Goal: Communication & Community: Share content

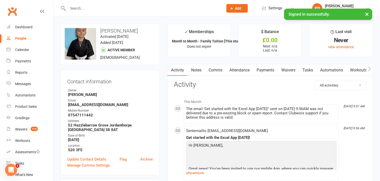
click at [365, 14] on button "×" at bounding box center [367, 14] width 9 height 11
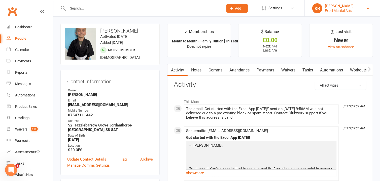
click at [372, 10] on link "KR Kirsty Revitt Excel Martial Arts" at bounding box center [343, 8] width 60 height 10
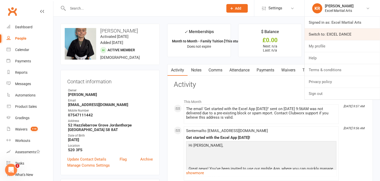
click at [350, 33] on link "Switch to: EXCEL DANCE" at bounding box center [342, 34] width 75 height 12
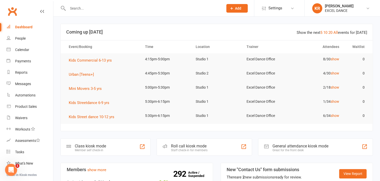
click at [338, 35] on div "Show the next 5 10 20 All events for [DATE]" at bounding box center [332, 33] width 71 height 6
click at [338, 34] on link "All" at bounding box center [336, 32] width 5 height 5
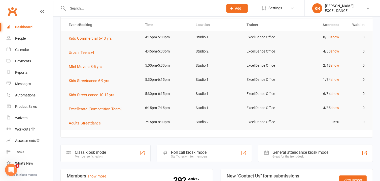
scroll to position [11, 0]
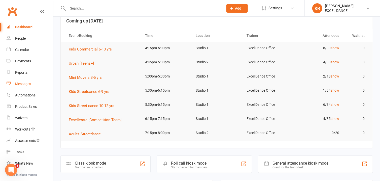
click at [31, 82] on div "Messages" at bounding box center [23, 84] width 16 height 4
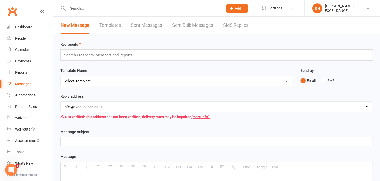
click at [114, 24] on link "Templates" at bounding box center [110, 25] width 21 height 17
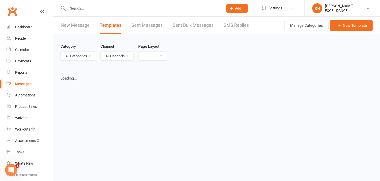
select select "list"
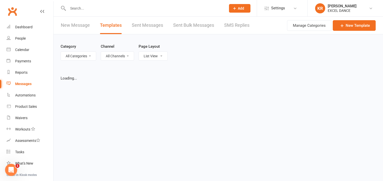
select select "100"
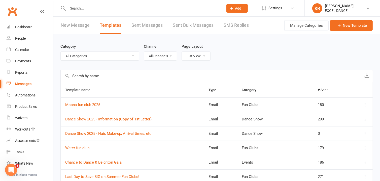
click at [95, 74] on input "text" at bounding box center [211, 76] width 301 height 12
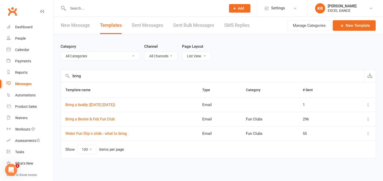
type input "bring"
click at [369, 133] on icon at bounding box center [367, 133] width 5 height 5
click at [350, 145] on link "View" at bounding box center [345, 143] width 50 height 10
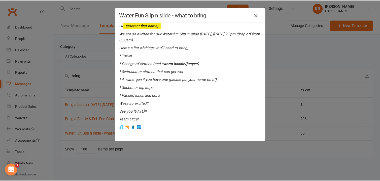
scroll to position [119, 0]
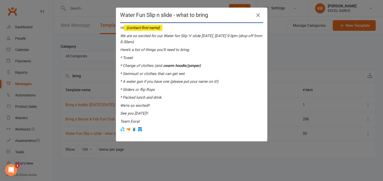
click at [256, 15] on icon "button" at bounding box center [258, 15] width 6 height 6
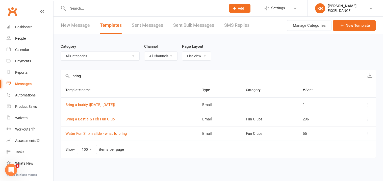
click at [368, 133] on icon at bounding box center [367, 133] width 5 height 5
click at [337, 165] on link "Duplicate" at bounding box center [345, 164] width 50 height 10
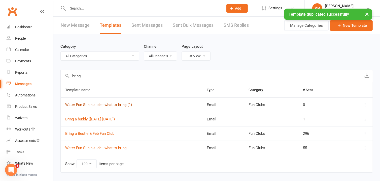
click at [120, 105] on link "Water Fun Slip n slide - what to bring (1)" at bounding box center [98, 104] width 67 height 5
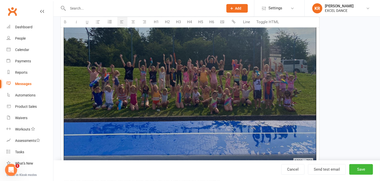
scroll to position [219, 0]
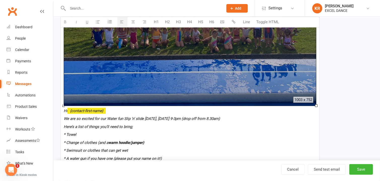
click at [208, 95] on div at bounding box center [190, 11] width 253 height 190
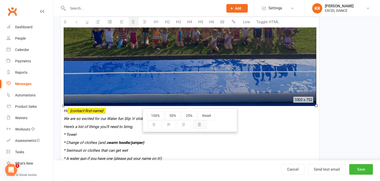
click at [199, 123] on icon "button" at bounding box center [200, 125] width 4 height 4
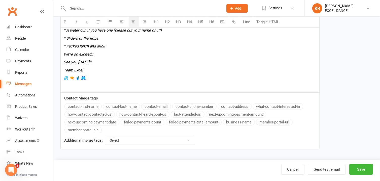
scroll to position [156, 0]
drag, startPoint x: 92, startPoint y: 78, endPoint x: 78, endPoint y: 78, distance: 13.6
click at [91, 78] on p "💦 🔫 🩱 🩳" at bounding box center [190, 78] width 253 height 6
drag, startPoint x: 78, startPoint y: 78, endPoint x: 60, endPoint y: 78, distance: 17.7
click at [61, 78] on div "100% 50% 25% Reset 1003 x 752 Hi {contact-first-name} We are so excited for our…" at bounding box center [190, 34] width 259 height 118
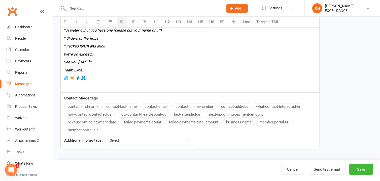
click at [61, 78] on div "100% 50% 25% Reset 1003 x 752 Hi {contact-first-name} We are so excited for our…" at bounding box center [190, 34] width 259 height 118
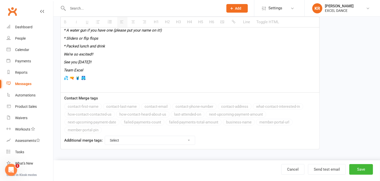
drag, startPoint x: 65, startPoint y: 78, endPoint x: 75, endPoint y: 78, distance: 9.8
click at [69, 78] on span "💦 🔫 🩱 🩳" at bounding box center [75, 78] width 22 height 5
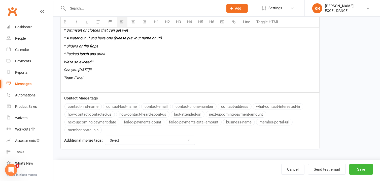
scroll to position [148, 0]
click at [72, 85] on p at bounding box center [190, 86] width 253 height 6
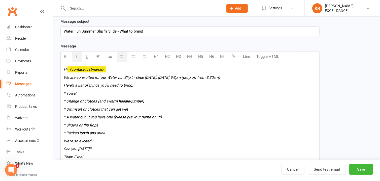
scroll to position [67, 0]
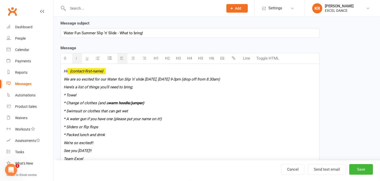
click at [121, 32] on div "Water Fun Summer Slip ‘n’ Slide - What to bring!" at bounding box center [190, 32] width 259 height 9
drag, startPoint x: 120, startPoint y: 33, endPoint x: 64, endPoint y: 37, distance: 55.9
click at [64, 37] on div "Water Fun Summer Slip ‘n’ Slide - What to bring!" at bounding box center [190, 32] width 259 height 9
click at [122, 34] on div "Moana Fun Club - What to bring!" at bounding box center [190, 32] width 259 height 9
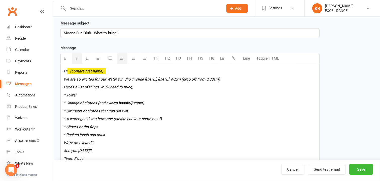
click at [179, 101] on p "* Change of clothes (and a warm hoodie/jumper)" at bounding box center [190, 103] width 253 height 6
drag, startPoint x: 108, startPoint y: 80, endPoint x: 142, endPoint y: 80, distance: 34.6
click at [142, 80] on icon "We are so excited for our Water fun Slip ‘n’ slide [DATE], [DATE] 9-3pm (drop o…" at bounding box center [142, 79] width 156 height 5
click at [158, 96] on p "* Towel" at bounding box center [190, 95] width 253 height 6
click at [222, 78] on icon "We are so excited for our Moana-themed fun club [DATE], [DATE] 9-3pm (drop off …" at bounding box center [143, 79] width 159 height 5
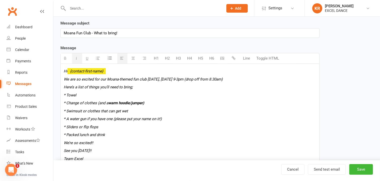
click at [152, 90] on p "Here’s a list of things you’ll need to bring;" at bounding box center [190, 87] width 253 height 6
click at [167, 90] on div "Hi {contact-first-name} We are so excited for our Moana-themed fun club [DATE],…" at bounding box center [190, 114] width 259 height 101
click at [149, 96] on p "* Towel" at bounding box center [190, 95] width 253 height 6
click at [87, 87] on icon "Here’s a list of things you’ll need to bring;" at bounding box center [98, 87] width 69 height 5
click at [65, 80] on icon "We are so excited for our Moana-themed fun club [DATE], [DATE] 9-3pm (drop off …" at bounding box center [143, 79] width 159 height 5
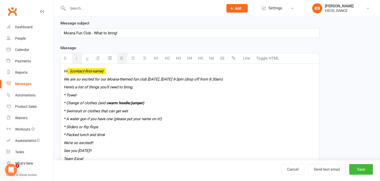
click at [104, 79] on icon "We are so excited for our Moana-themed fun club [DATE], [DATE] 9-3pm (drop off …" at bounding box center [143, 79] width 159 height 5
click at [149, 80] on icon "We are so excited for our Moana-themed fun club [DATE], [DATE] 9-3pm (drop off …" at bounding box center [143, 79] width 159 height 5
click at [190, 87] on p "Here’s a list of things you’ll need to bring;" at bounding box center [190, 87] width 253 height 6
click at [190, 77] on icon "We are so excited for our Moana-themed fun club [DATE], [DATE] 9-3pm (drop off …" at bounding box center [143, 79] width 159 height 5
click at [193, 78] on icon "We are so excited for our Moana-themed fun club [DATE], [DATE] 9-3pm (drop off …" at bounding box center [143, 79] width 159 height 5
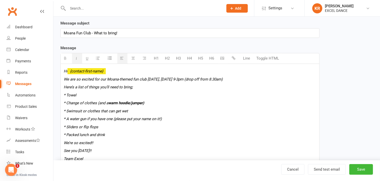
click at [193, 78] on icon "We are so excited for our Moana-themed fun club [DATE], [DATE] 9-3pm (drop off …" at bounding box center [143, 79] width 159 height 5
click at [210, 82] on div "Hi {contact-first-name} We are so excited for our Moana-themed fun club [DATE],…" at bounding box center [190, 114] width 259 height 101
click at [196, 84] on div "Hi {contact-first-name} We are so excited for our Moana-themed fun club [DATE],…" at bounding box center [190, 114] width 259 height 101
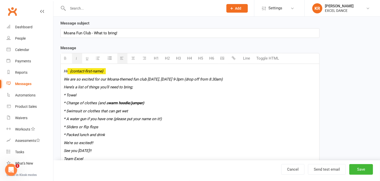
click at [258, 79] on p "We are so excited for our Moana-themed fun club [DATE], [DATE] 9-3pm (drop off …" at bounding box center [190, 79] width 253 height 6
click at [257, 96] on p "* Towel" at bounding box center [190, 95] width 253 height 6
click at [203, 89] on p "Here’s a list of things you’ll need to bring;" at bounding box center [190, 87] width 253 height 6
click at [125, 96] on p "* Towel" at bounding box center [190, 95] width 253 height 6
click at [78, 80] on icon "We are so excited for our Moana-themed fun club [DATE], [DATE] 9-3pm (drop off …" at bounding box center [143, 79] width 159 height 5
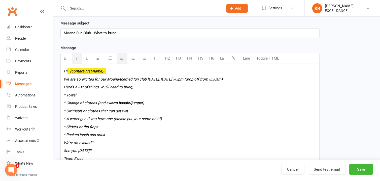
click at [132, 79] on icon "We are so excited for our Moana-themed fun club [DATE], [DATE] 9-3pm (drop off …" at bounding box center [143, 79] width 159 height 5
click at [191, 81] on p "We are so excited for our Moana-themed fun club [DATE], [DATE] 9-3pm (drop off …" at bounding box center [190, 79] width 253 height 6
click at [200, 81] on icon "We are so excited for our Moana-themed fun club [DATE], [DATE] 9-3pm (drop off …" at bounding box center [143, 79] width 159 height 5
click at [79, 87] on icon "Here’s a list of things you’ll need to bring;" at bounding box center [98, 87] width 69 height 5
click at [96, 86] on icon "Here’s a reminder list of things you’ll need to bring;" at bounding box center [106, 87] width 85 height 5
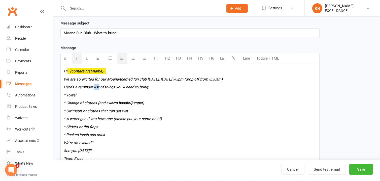
click at [96, 86] on icon "Here’s a reminder list of things you’ll need to bring;" at bounding box center [106, 87] width 85 height 5
click at [104, 88] on icon "Here’s a reminder of things you’ll need to bring;" at bounding box center [103, 87] width 79 height 5
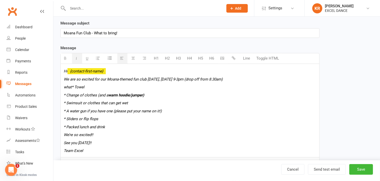
click at [150, 99] on div "Hi {contact-first-name} We are so excited for our Moana-themed fun club [DATE],…" at bounding box center [190, 110] width 259 height 93
click at [107, 90] on div "Hi {contact-first-name} We are so excited for our Moana-themed fun club [DATE],…" at bounding box center [190, 110] width 259 height 93
click at [105, 86] on p "what* Towel" at bounding box center [190, 87] width 253 height 6
drag, startPoint x: 63, startPoint y: 88, endPoint x: 74, endPoint y: 88, distance: 11.1
click at [74, 88] on div "Hi {contact-first-name} We are so excited for our Moana-themed fun club [DATE],…" at bounding box center [190, 110] width 259 height 93
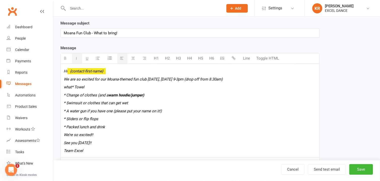
click at [74, 88] on icon "what* Towel" at bounding box center [74, 87] width 21 height 5
drag, startPoint x: 87, startPoint y: 89, endPoint x: 72, endPoint y: 88, distance: 15.4
click at [72, 88] on p "what* Towel" at bounding box center [190, 87] width 253 height 6
click at [112, 111] on icon "* A water gun if you have one (please put your name on it!)" at bounding box center [113, 111] width 98 height 5
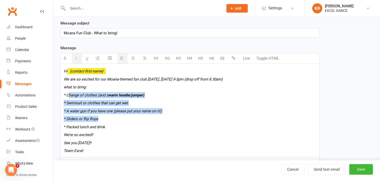
drag, startPoint x: 101, startPoint y: 121, endPoint x: 69, endPoint y: 96, distance: 40.3
click at [69, 96] on div "Hi {contact-first-name} We are so excited for our Moana-themed fun club [DATE],…" at bounding box center [190, 110] width 259 height 93
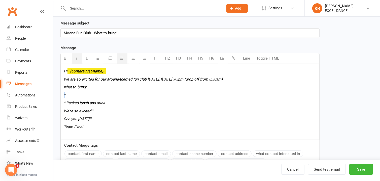
drag, startPoint x: 67, startPoint y: 101, endPoint x: 108, endPoint y: 101, distance: 41.4
click at [108, 101] on p "* Packed lunch and drink" at bounding box center [190, 103] width 253 height 6
click at [97, 93] on p "*" at bounding box center [190, 95] width 253 height 6
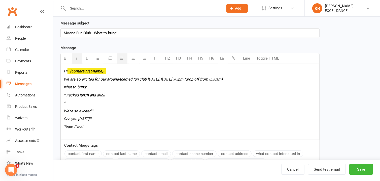
drag, startPoint x: 97, startPoint y: 94, endPoint x: 102, endPoint y: 95, distance: 4.9
click at [97, 94] on icon "* Packed lunch and drink" at bounding box center [84, 95] width 41 height 5
click at [124, 94] on p "* Packed lunch and plenty to drink" at bounding box center [190, 95] width 253 height 6
click at [89, 102] on p "*" at bounding box center [190, 103] width 253 height 6
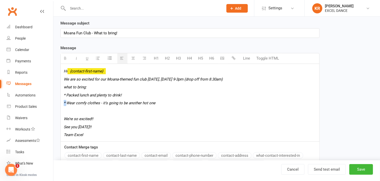
drag, startPoint x: 64, startPoint y: 103, endPoint x: 67, endPoint y: 104, distance: 3.4
click at [67, 104] on icon "* Wear comfy clothes - it's going to be another hot one" at bounding box center [110, 103] width 92 height 5
click at [67, 108] on p at bounding box center [190, 111] width 253 height 6
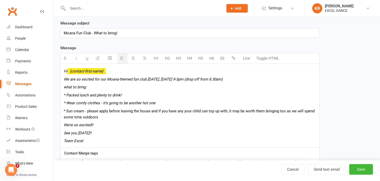
drag, startPoint x: 161, startPoint y: 111, endPoint x: 191, endPoint y: 127, distance: 33.7
click at [161, 111] on p "* Sun cream - please apply before leaving the house and if you have any your ch…" at bounding box center [190, 114] width 253 height 12
drag, startPoint x: 202, startPoint y: 111, endPoint x: 239, endPoint y: 126, distance: 39.1
click at [202, 111] on p "* Sun cream - please apply before leaving the house. If you have any your child…" at bounding box center [190, 114] width 253 height 12
click at [240, 120] on div "Hi {contact-first-name} We are so excited for our Moana-themed fun club [DATE],…" at bounding box center [190, 105] width 259 height 83
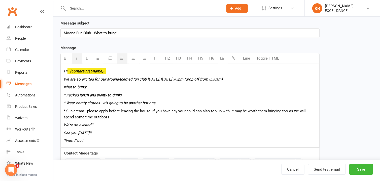
click at [99, 118] on p "* Sun cream - please apply before leaving the house. If you have any your child…" at bounding box center [190, 114] width 253 height 12
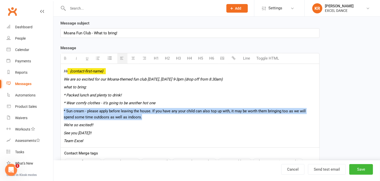
drag, startPoint x: 132, startPoint y: 118, endPoint x: 64, endPoint y: 111, distance: 68.4
click at [64, 111] on p "* Sun cream - please apply before leaving the house. If you have any your child…" at bounding box center [190, 114] width 253 height 12
click at [77, 58] on icon "button" at bounding box center [77, 58] width 4 height 4
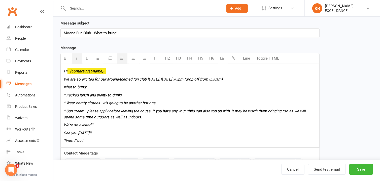
click at [141, 121] on div "Hi {contact-first-name} We are so excited for our Moana-themed fun club [DATE],…" at bounding box center [190, 105] width 259 height 83
click at [134, 118] on p "* Sun cream - please apply before leaving the house. If you have any your child…" at bounding box center [190, 114] width 253 height 12
click at [130, 136] on div "Hi {contact-first-name} We are so excited for our Moana-themed fun club [DATE],…" at bounding box center [190, 110] width 259 height 92
click at [64, 88] on icon "what to bring:" at bounding box center [75, 87] width 23 height 5
click at [78, 87] on icon "Here's a list of what to bring:" at bounding box center [88, 87] width 48 height 5
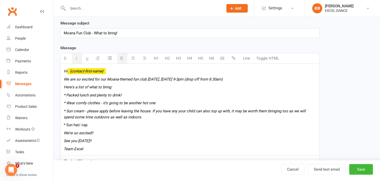
click at [125, 99] on div "Hi {contact-first-name} We are so excited for our Moana-themed fun club [DATE],…" at bounding box center [190, 110] width 259 height 92
click at [137, 130] on p "We’re so excited!!" at bounding box center [190, 133] width 253 height 6
click at [115, 127] on p "* Sun hat/ cap" at bounding box center [190, 125] width 253 height 6
click at [107, 140] on p "See you [DATE]!!" at bounding box center [190, 141] width 253 height 6
click at [101, 140] on p "See you [DATE]!!" at bounding box center [190, 141] width 253 height 6
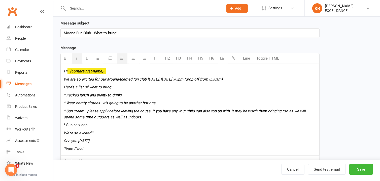
click at [114, 151] on p "Team Excel" at bounding box center [190, 149] width 253 height 6
click at [110, 132] on p "We’re so excited!!" at bounding box center [190, 133] width 253 height 6
click at [108, 141] on p "See you [DATE]" at bounding box center [190, 141] width 253 height 6
click at [110, 133] on p "We’re so excited!!" at bounding box center [190, 133] width 253 height 6
click at [137, 148] on p "Team Excel 💜" at bounding box center [190, 149] width 253 height 6
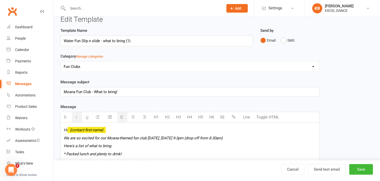
scroll to position [7, 0]
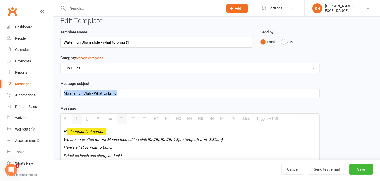
drag, startPoint x: 126, startPoint y: 93, endPoint x: 59, endPoint y: 92, distance: 66.3
click at [59, 92] on div "Template Name Water Fun Slip n slide - what to bring (1) Send by Email SMS Cate…" at bounding box center [190, 154] width 267 height 251
copy div "Moana Fun Club - What to bring!"
drag, startPoint x: 133, startPoint y: 43, endPoint x: 62, endPoint y: 36, distance: 71.7
click at [62, 36] on div "Template Name Water Fun Slip n slide - what to bring (1)" at bounding box center [157, 38] width 193 height 19
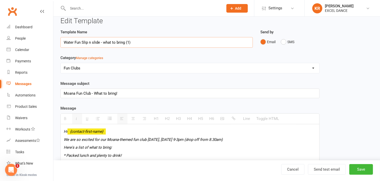
paste input "Moana Fun Club - What to bring!"
click at [130, 42] on input "Moana Fun Club - What to bring!" at bounding box center [157, 42] width 193 height 11
type input "Moana Fun Club - What to bring! 2025"
click at [346, 67] on div "Template Name Moana Fun Club - What to bring! 2025 Send by Email SMS Category M…" at bounding box center [217, 154] width 320 height 251
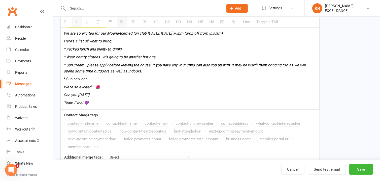
scroll to position [120, 0]
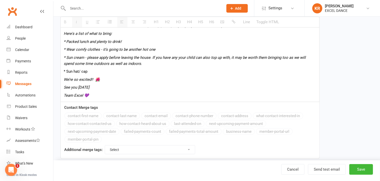
click at [121, 98] on div "Hi {contact-first-name} We are so excited for our Moana-themed fun club [DATE],…" at bounding box center [190, 56] width 259 height 92
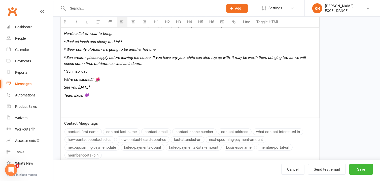
click at [72, 108] on span at bounding box center [190, 107] width 253 height 14
click at [131, 101] on p at bounding box center [190, 103] width 253 height 6
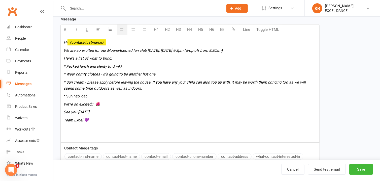
scroll to position [77, 0]
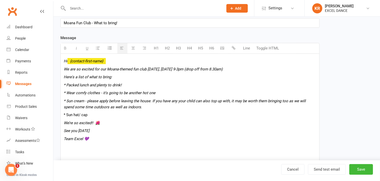
click at [223, 46] on icon "button" at bounding box center [223, 48] width 4 height 4
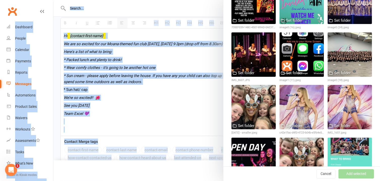
scroll to position [1184, 0]
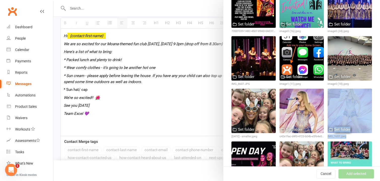
drag, startPoint x: 378, startPoint y: 113, endPoint x: 378, endPoint y: 109, distance: 4.3
click at [378, 109] on div "Image Library Upload Image Filter Dance ------------------------ Used as Logo U…" at bounding box center [301, 90] width 157 height 181
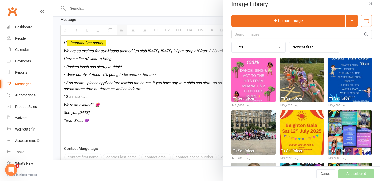
scroll to position [0, 0]
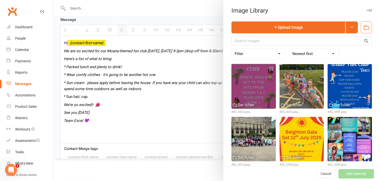
click at [259, 88] on div at bounding box center [254, 86] width 44 height 44
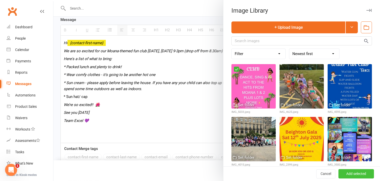
click at [354, 177] on button "Add selected" at bounding box center [357, 173] width 36 height 9
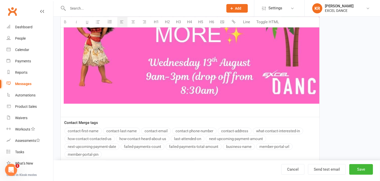
scroll to position [484, 0]
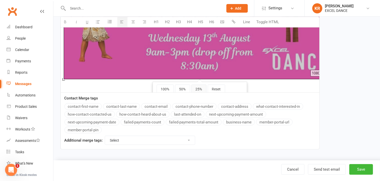
click at [199, 87] on button "25%" at bounding box center [199, 88] width 15 height 9
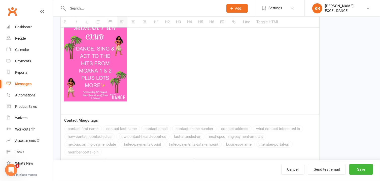
scroll to position [196, 0]
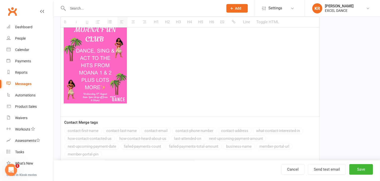
click at [229, 111] on p at bounding box center [190, 110] width 253 height 6
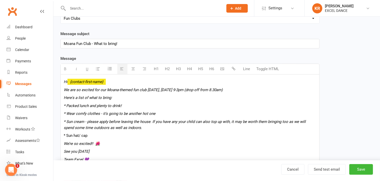
scroll to position [49, 0]
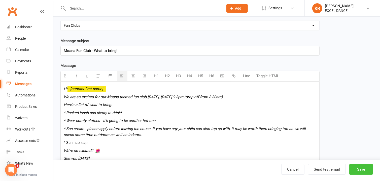
click at [363, 169] on button "Save" at bounding box center [362, 169] width 24 height 11
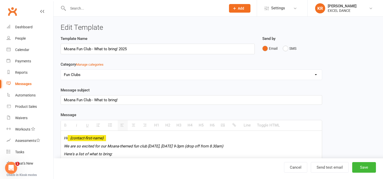
select select "100"
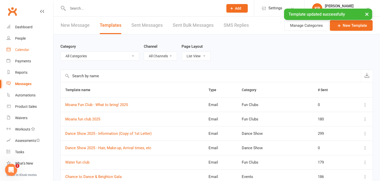
click at [23, 49] on div "Calendar" at bounding box center [22, 50] width 14 height 4
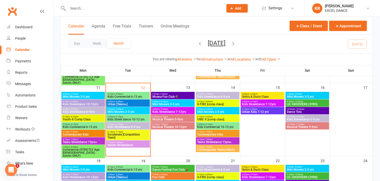
scroll to position [163, 0]
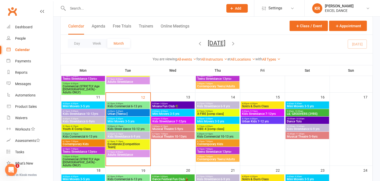
click at [190, 103] on span "9:00am - 3:00pm" at bounding box center [173, 103] width 42 height 2
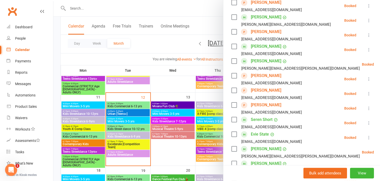
scroll to position [106, 0]
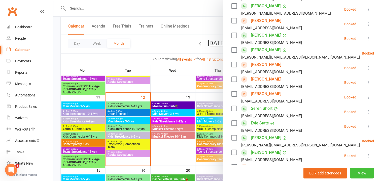
click at [355, 173] on button "View" at bounding box center [362, 173] width 24 height 11
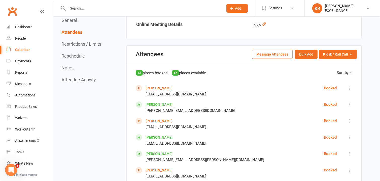
scroll to position [190, 0]
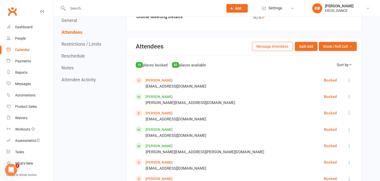
click at [283, 46] on button "Message Attendees" at bounding box center [272, 46] width 41 height 9
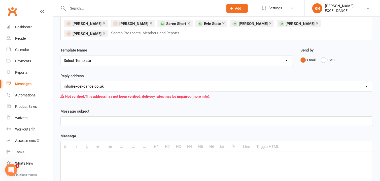
scroll to position [44, 0]
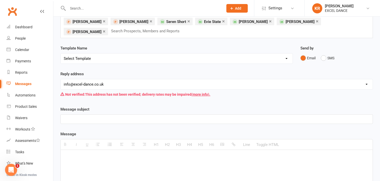
click at [291, 57] on select "Select Template [Email] Parking and Safe Drop off of Children [Email] Parking a…" at bounding box center [177, 58] width 232 height 10
select select "103"
click at [61, 53] on select "Select Template [Email] Parking and Safe Drop off of Children [Email] Parking a…" at bounding box center [177, 58] width 232 height 10
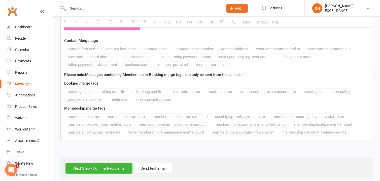
scroll to position [354, 0]
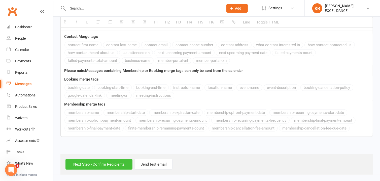
click at [111, 164] on input "Next Step - Confirm Recipients" at bounding box center [99, 164] width 67 height 11
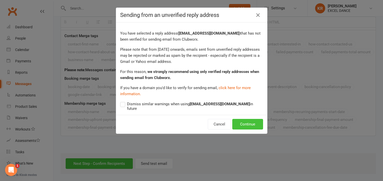
click at [251, 123] on button "Continue" at bounding box center [247, 124] width 31 height 11
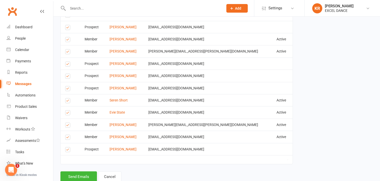
scroll to position [318, 0]
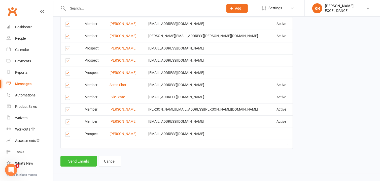
click at [80, 164] on button "Send Emails" at bounding box center [79, 161] width 37 height 11
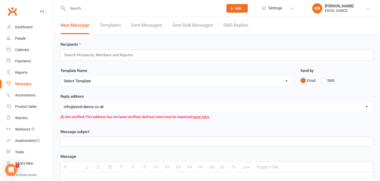
click at [113, 28] on link "Templates" at bounding box center [110, 25] width 21 height 17
select select "100"
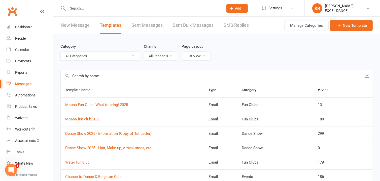
click at [119, 76] on input "text" at bounding box center [211, 76] width 301 height 12
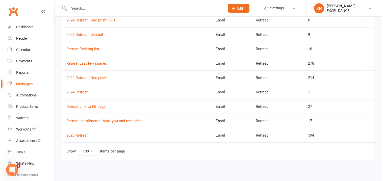
scroll to position [128, 0]
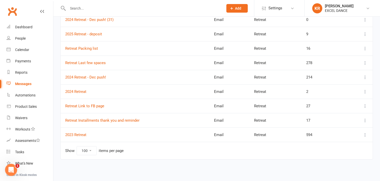
type input "retreat"
click at [365, 135] on icon at bounding box center [365, 134] width 5 height 5
click at [329, 146] on link "View" at bounding box center [341, 145] width 50 height 10
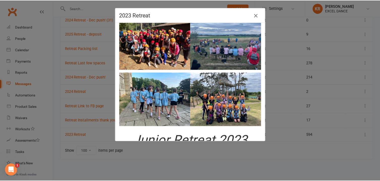
scroll to position [0, 0]
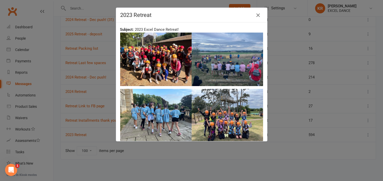
click at [257, 16] on icon "button" at bounding box center [258, 15] width 6 height 6
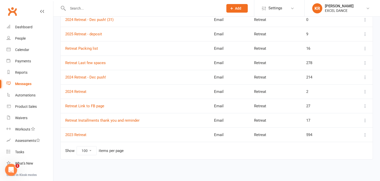
click at [369, 135] on td at bounding box center [359, 134] width 27 height 14
click at [365, 135] on icon at bounding box center [365, 134] width 5 height 5
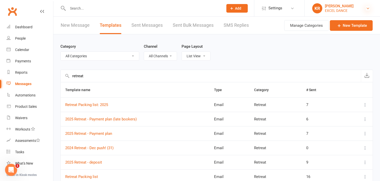
click at [368, 9] on icon at bounding box center [368, 8] width 4 height 4
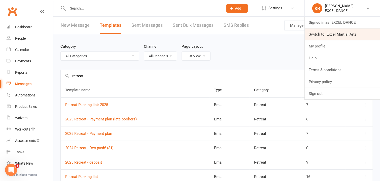
click at [337, 36] on link "Switch to: Excel Martial Arts" at bounding box center [342, 34] width 75 height 12
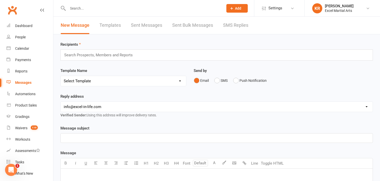
click at [115, 25] on link "Templates" at bounding box center [110, 25] width 21 height 17
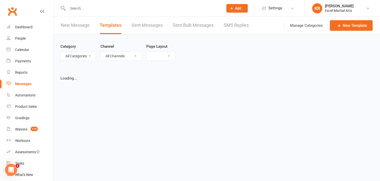
select select "list"
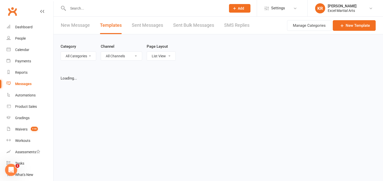
select select "100"
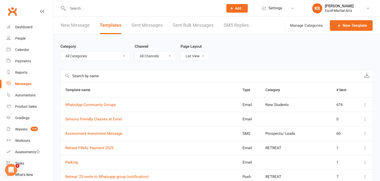
click at [118, 75] on input "text" at bounding box center [211, 76] width 301 height 12
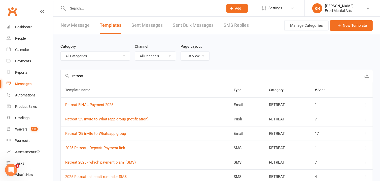
type input "retreat"
click at [242, 48] on div "Category All Categories (No category) 1 Day a Week Members Booking System Bring…" at bounding box center [217, 51] width 313 height 35
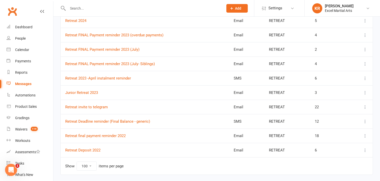
scroll to position [215, 0]
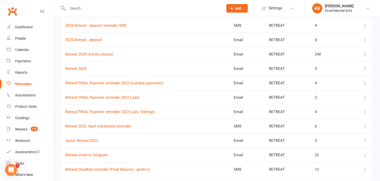
click at [379, 104] on div "Category All Categories (No category) 1 Day a Week Members Booking System Bring…" at bounding box center [216, 60] width 327 height 354
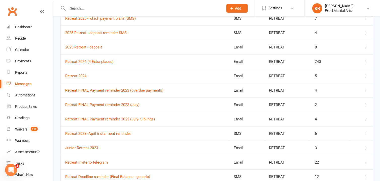
drag, startPoint x: 379, startPoint y: 104, endPoint x: 379, endPoint y: 100, distance: 3.8
click at [379, 103] on div "Category All Categories (No category) 1 Day a Week Members Booking System Bring…" at bounding box center [216, 68] width 327 height 354
drag, startPoint x: 379, startPoint y: 100, endPoint x: 382, endPoint y: 87, distance: 13.6
click at [380, 87] on html "Prospect Member Non-attending contact Class / event Appointment Grading event T…" at bounding box center [190, 53] width 380 height 395
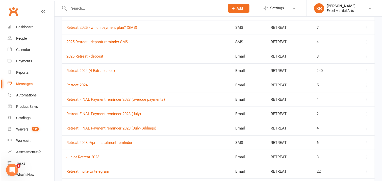
scroll to position [129, 0]
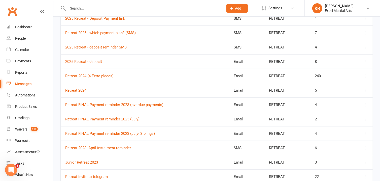
click at [366, 74] on icon at bounding box center [365, 75] width 5 height 5
click at [331, 87] on link "View" at bounding box center [341, 86] width 50 height 10
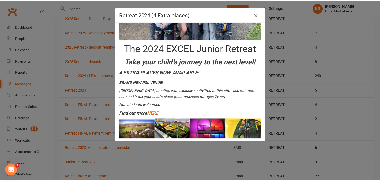
scroll to position [105, 0]
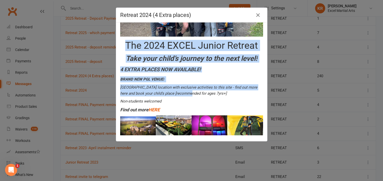
drag, startPoint x: 124, startPoint y: 44, endPoint x: 180, endPoint y: 95, distance: 75.9
click at [179, 94] on div "﻿ The 2024 EXCEL Junior Retreat Take your child’s journey to the next level! 4 …" at bounding box center [191, 34] width 143 height 208
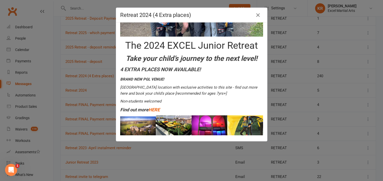
click at [180, 108] on h5 "Find out more HERE" at bounding box center [191, 109] width 143 height 7
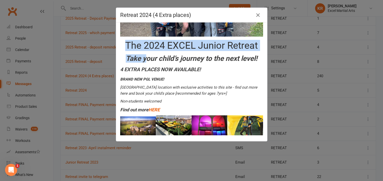
drag, startPoint x: 124, startPoint y: 44, endPoint x: 143, endPoint y: 51, distance: 20.4
click at [143, 51] on div "﻿ The 2024 EXCEL Junior Retreat Take your child’s journey to the next level! 4 …" at bounding box center [191, 34] width 143 height 208
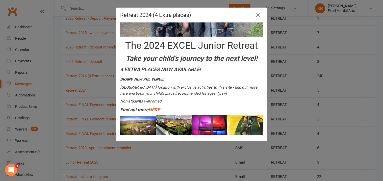
click at [187, 106] on h5 "Find out more HERE" at bounding box center [191, 109] width 143 height 7
click at [257, 18] on icon "button" at bounding box center [258, 15] width 6 height 6
